Goal: Information Seeking & Learning: Stay updated

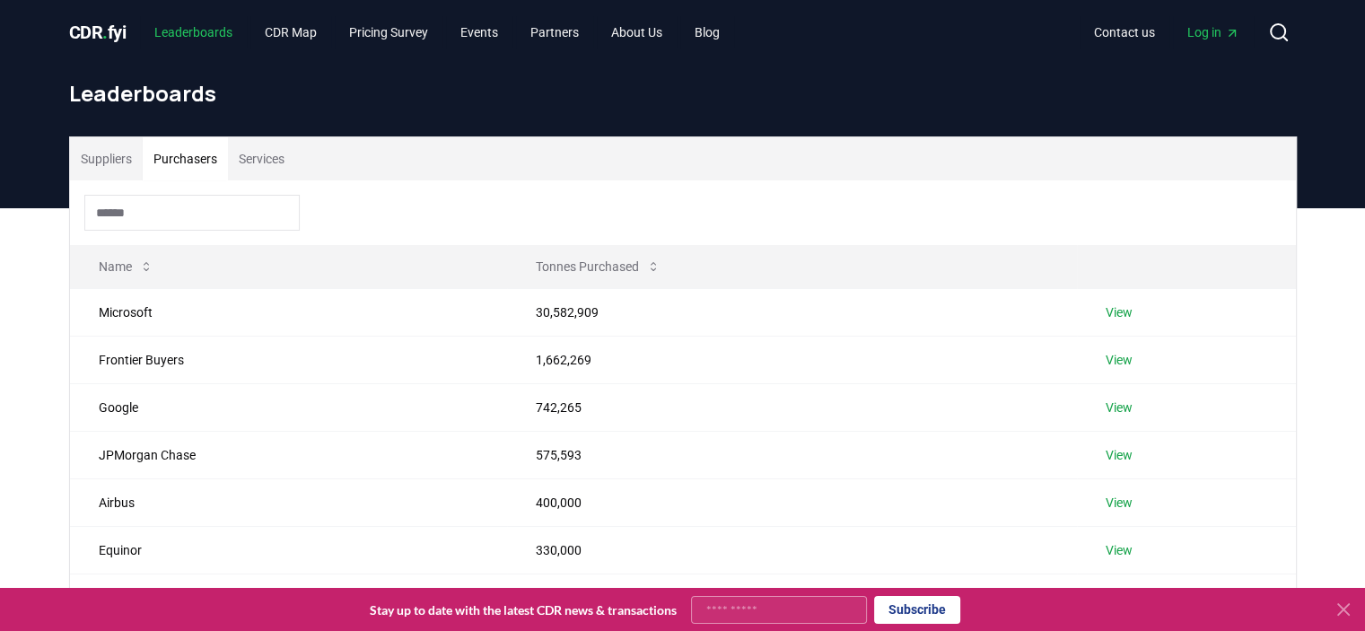
click at [216, 36] on link "Leaderboards" at bounding box center [193, 32] width 107 height 32
click at [206, 221] on input at bounding box center [191, 213] width 215 height 36
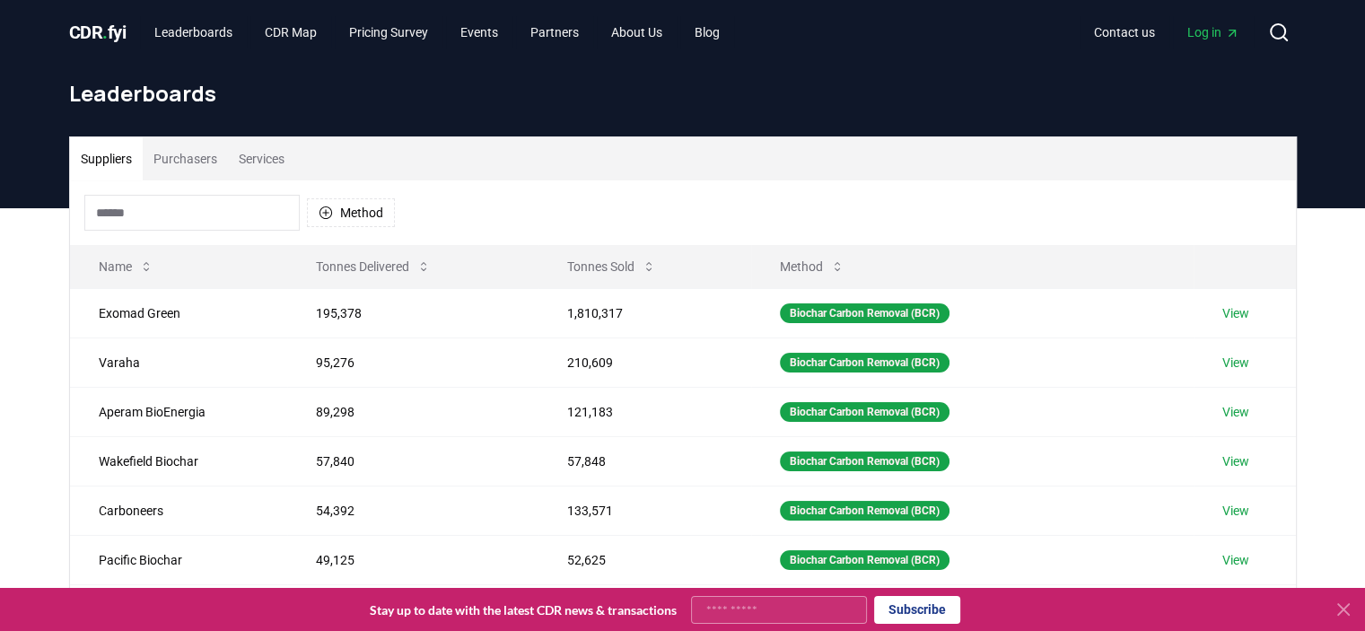
click at [120, 164] on button "Suppliers" at bounding box center [106, 158] width 73 height 43
click at [147, 219] on input at bounding box center [191, 213] width 215 height 36
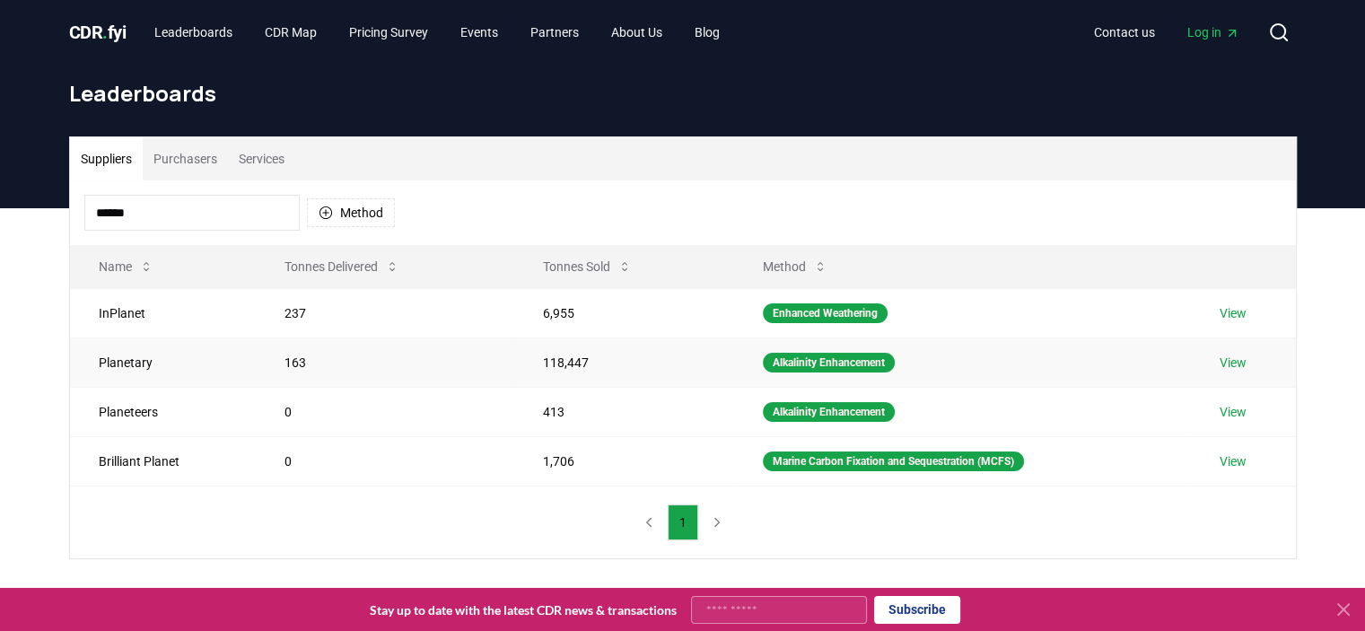
type input "******"
click at [1223, 358] on link "View" at bounding box center [1232, 363] width 27 height 18
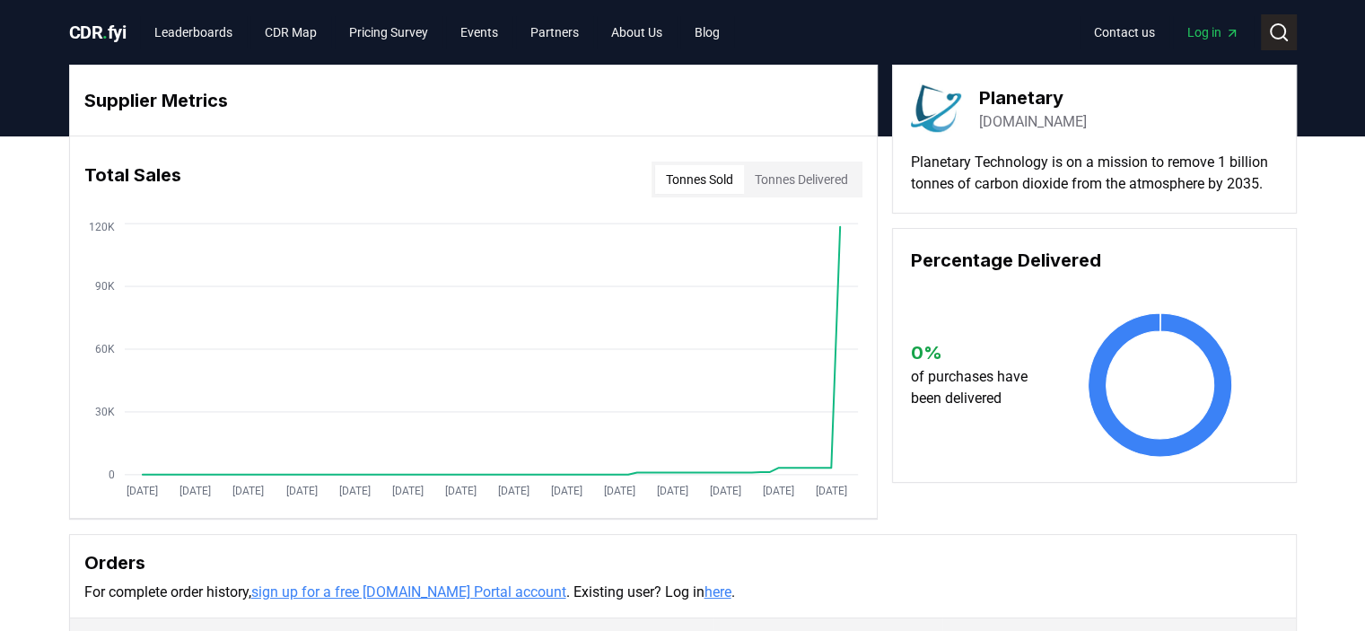
click at [1278, 43] on button "Search" at bounding box center [1279, 32] width 36 height 36
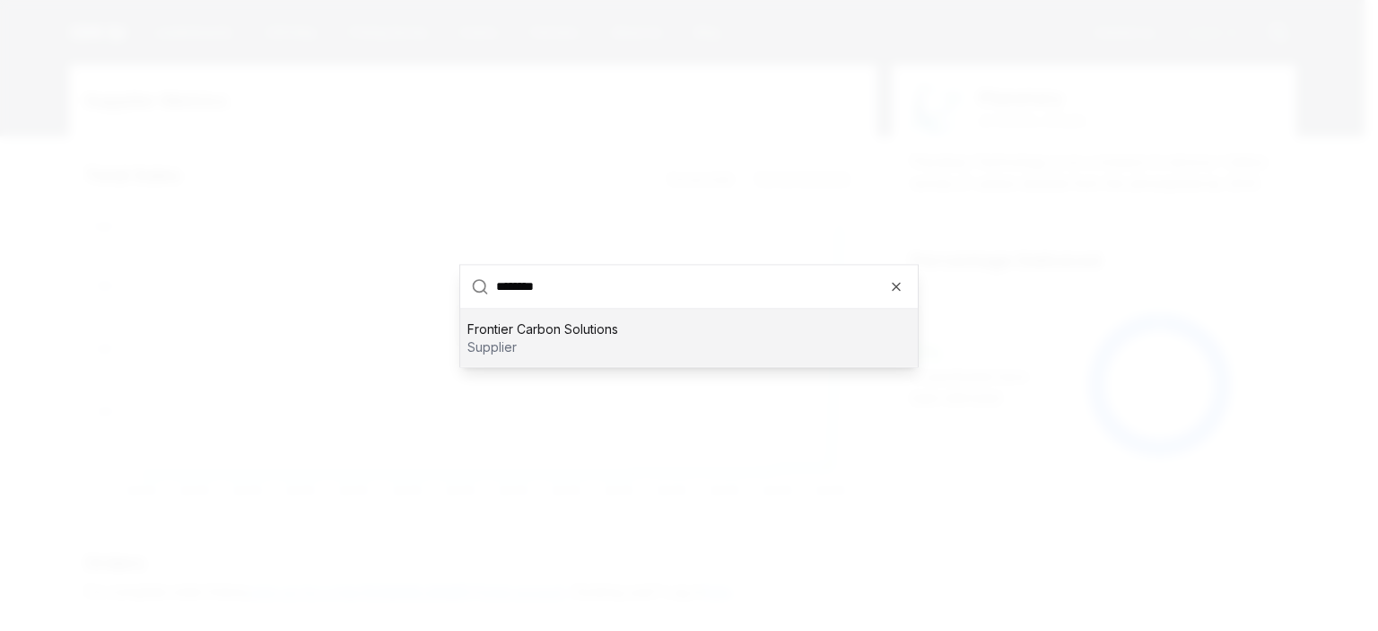
type input "*******"
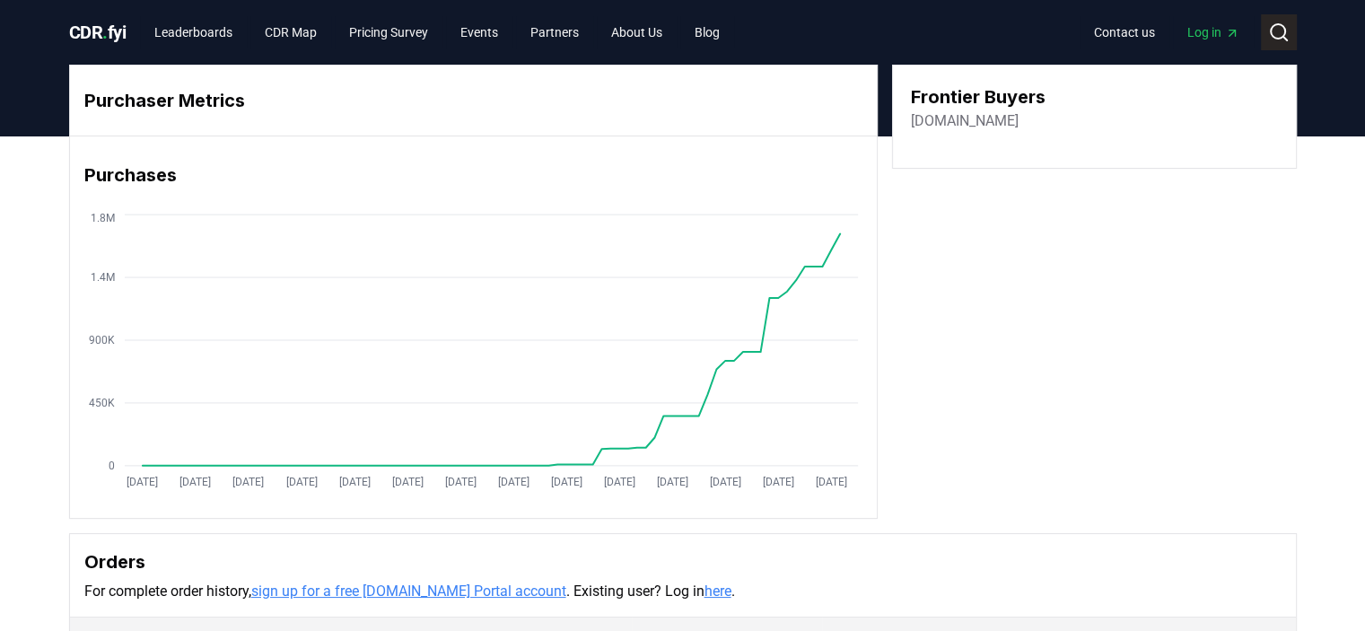
click at [1279, 33] on icon at bounding box center [1279, 33] width 22 height 22
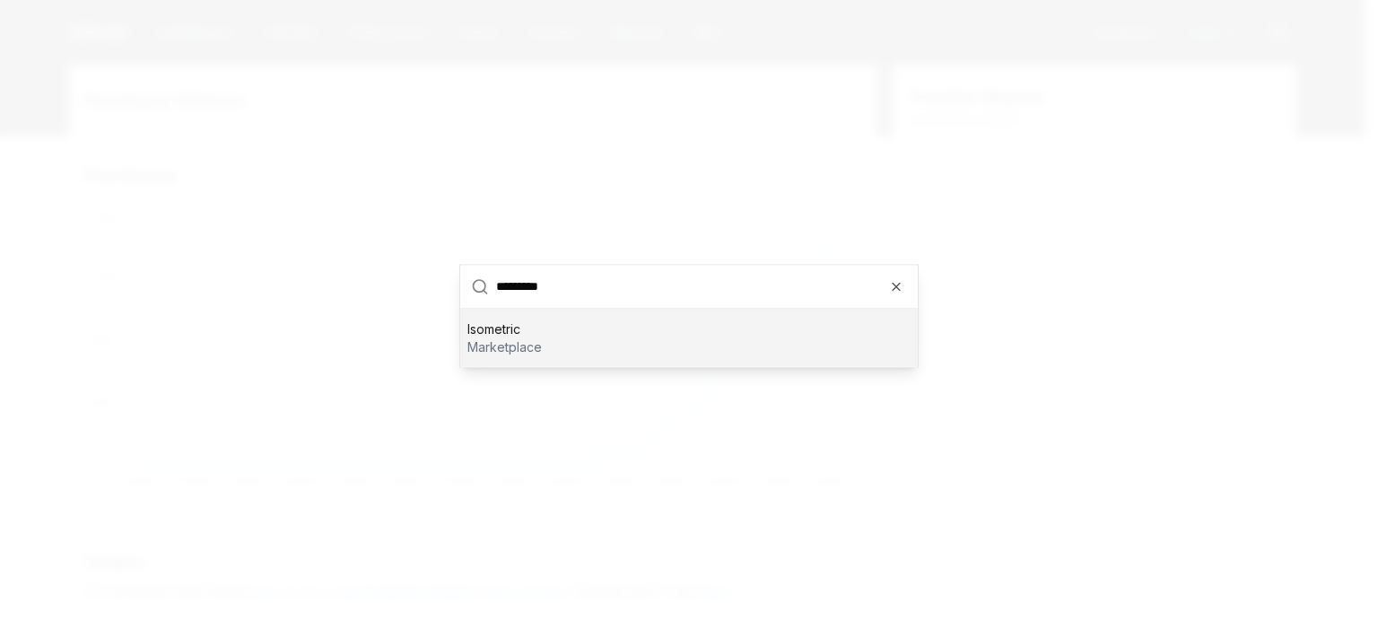
type input "*********"
click at [550, 333] on div "Isometric marketplace" at bounding box center [689, 337] width 458 height 57
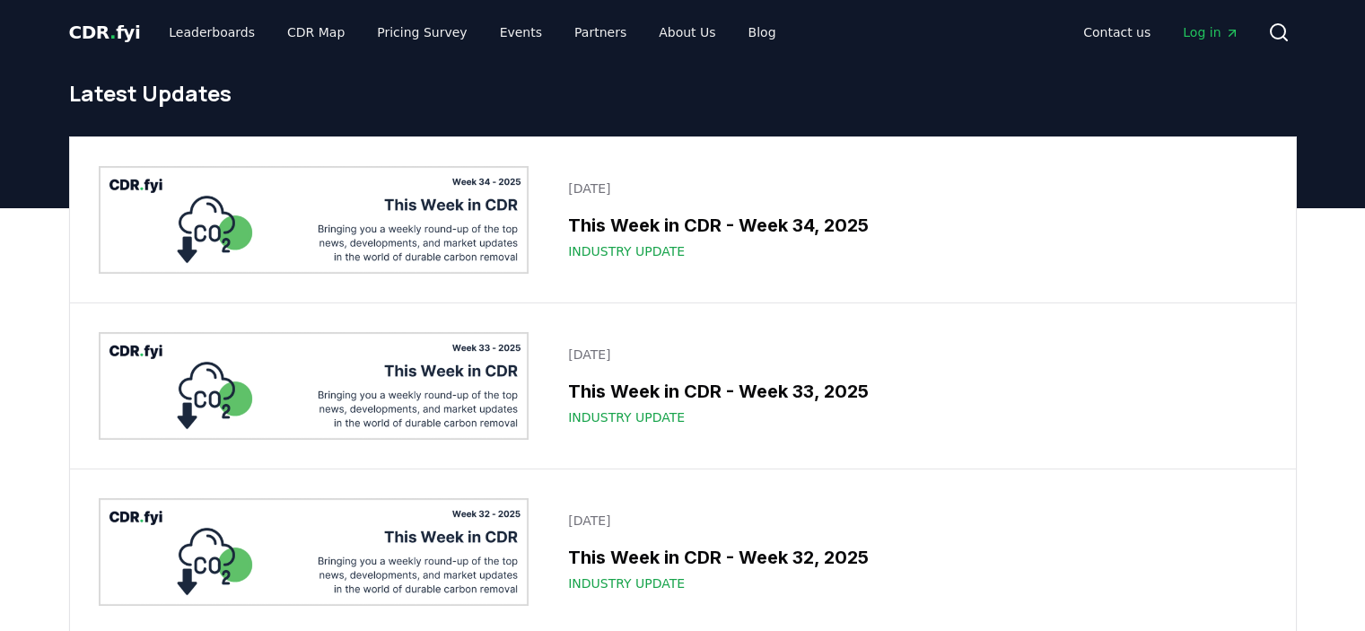
scroll to position [2123, 0]
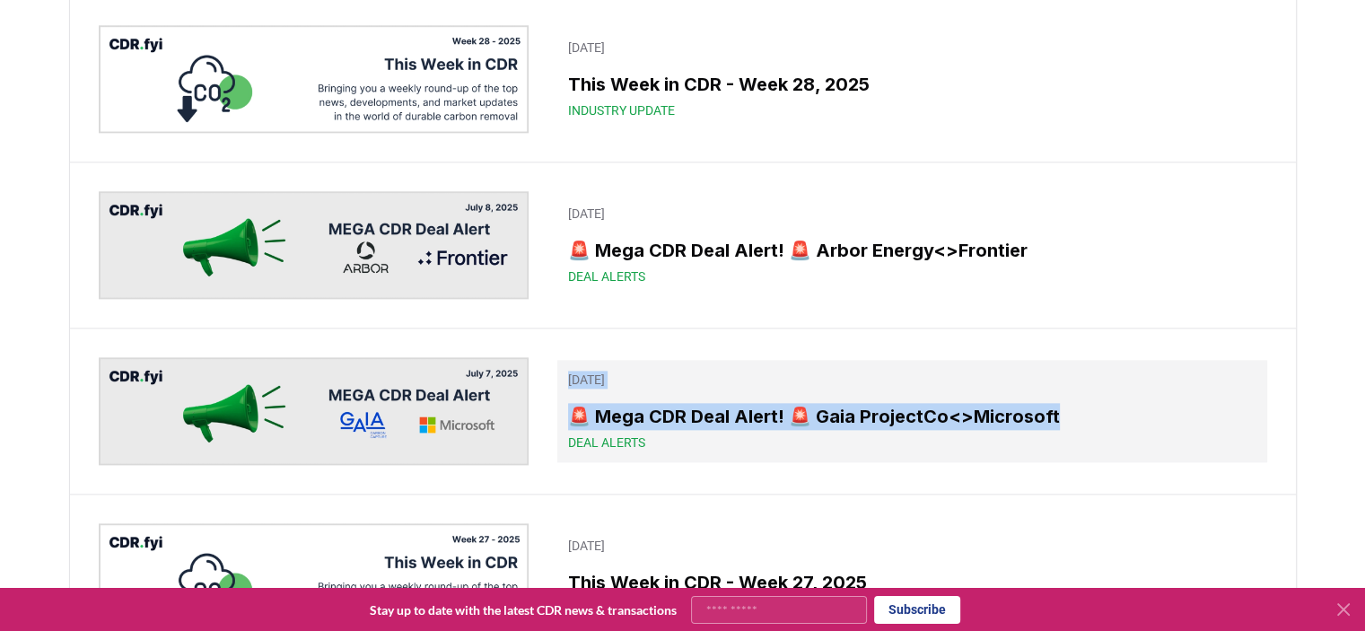
drag, startPoint x: 538, startPoint y: 276, endPoint x: 1055, endPoint y: 292, distance: 517.2
click at [1055, 328] on div "[DATE] 🚨 Mega CDR Deal Alert! 🚨 Gaia ProjectCo<>Microsoft Deal Alerts" at bounding box center [683, 410] width 1226 height 165
copy div "[DATE] 🚨 Mega CDR Deal Alert! 🚨 Gaia ProjectCo<>Microsoft"
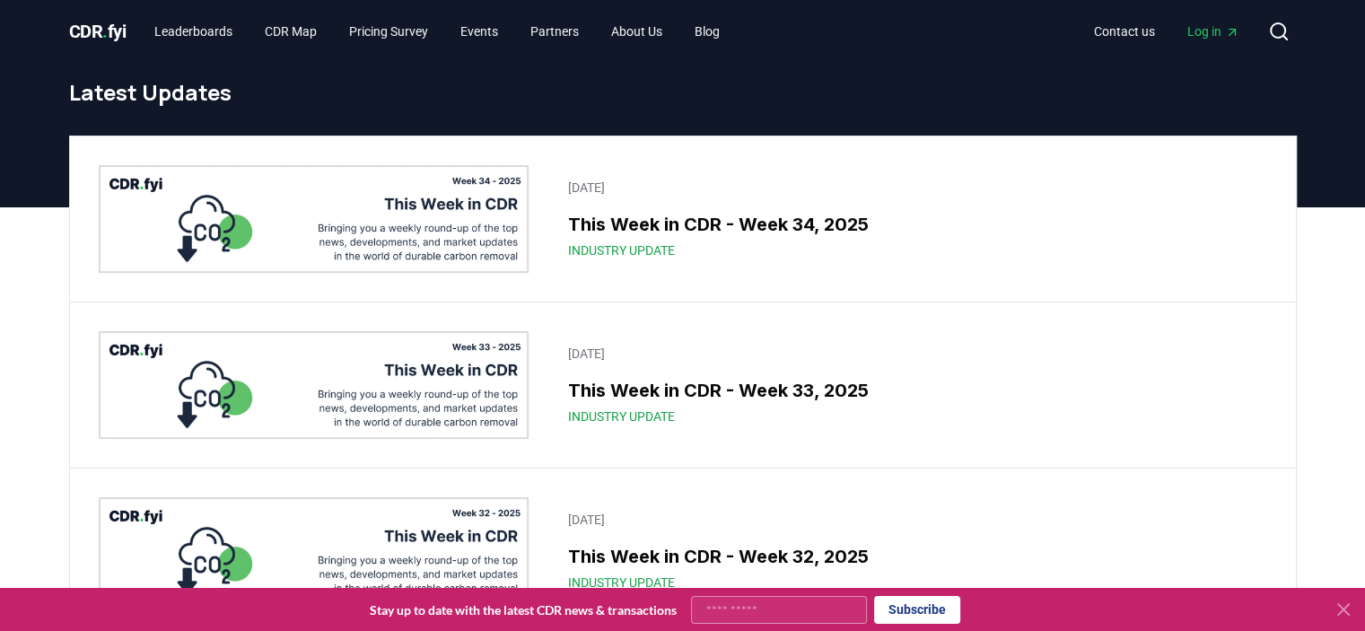
scroll to position [0, 0]
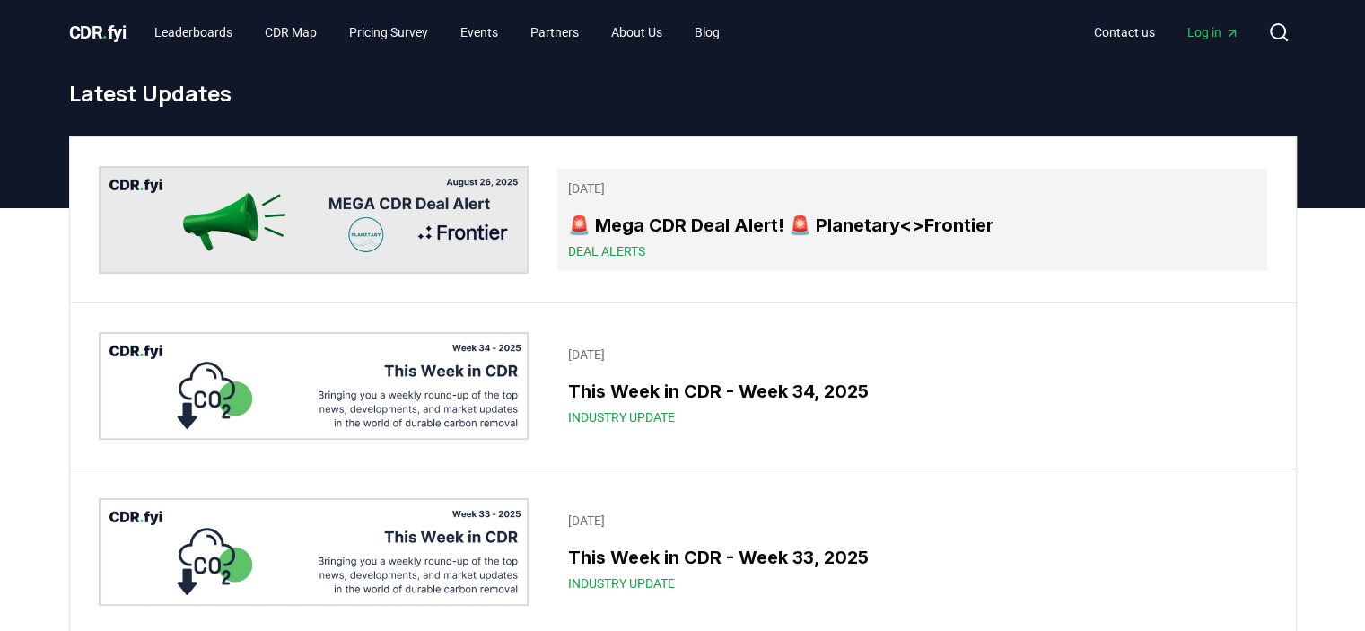
click at [734, 214] on h3 "🚨 Mega CDR Deal Alert! 🚨 Planetary<>Frontier" at bounding box center [911, 225] width 687 height 27
